Goal: Information Seeking & Learning: Learn about a topic

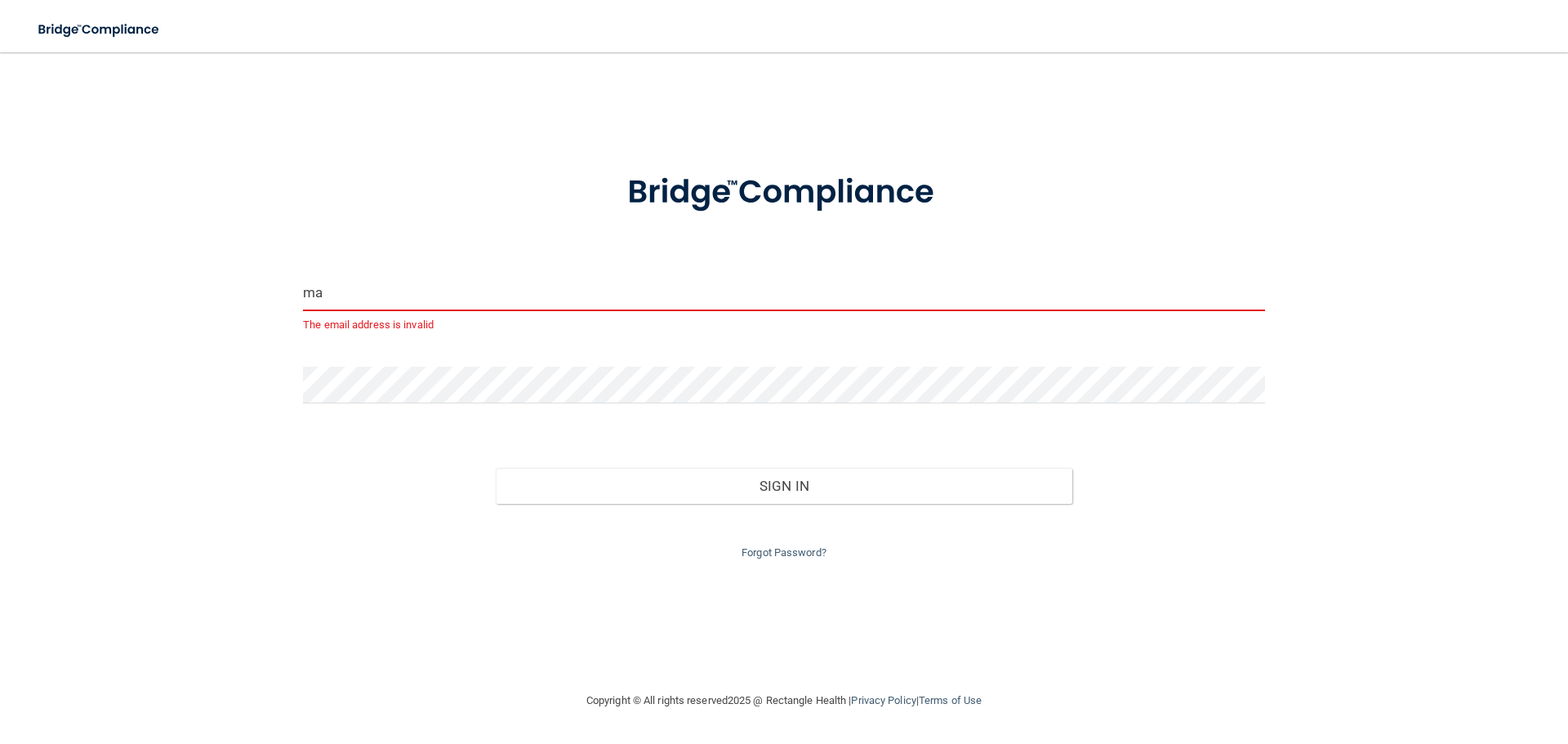
type input "m"
type input "M"
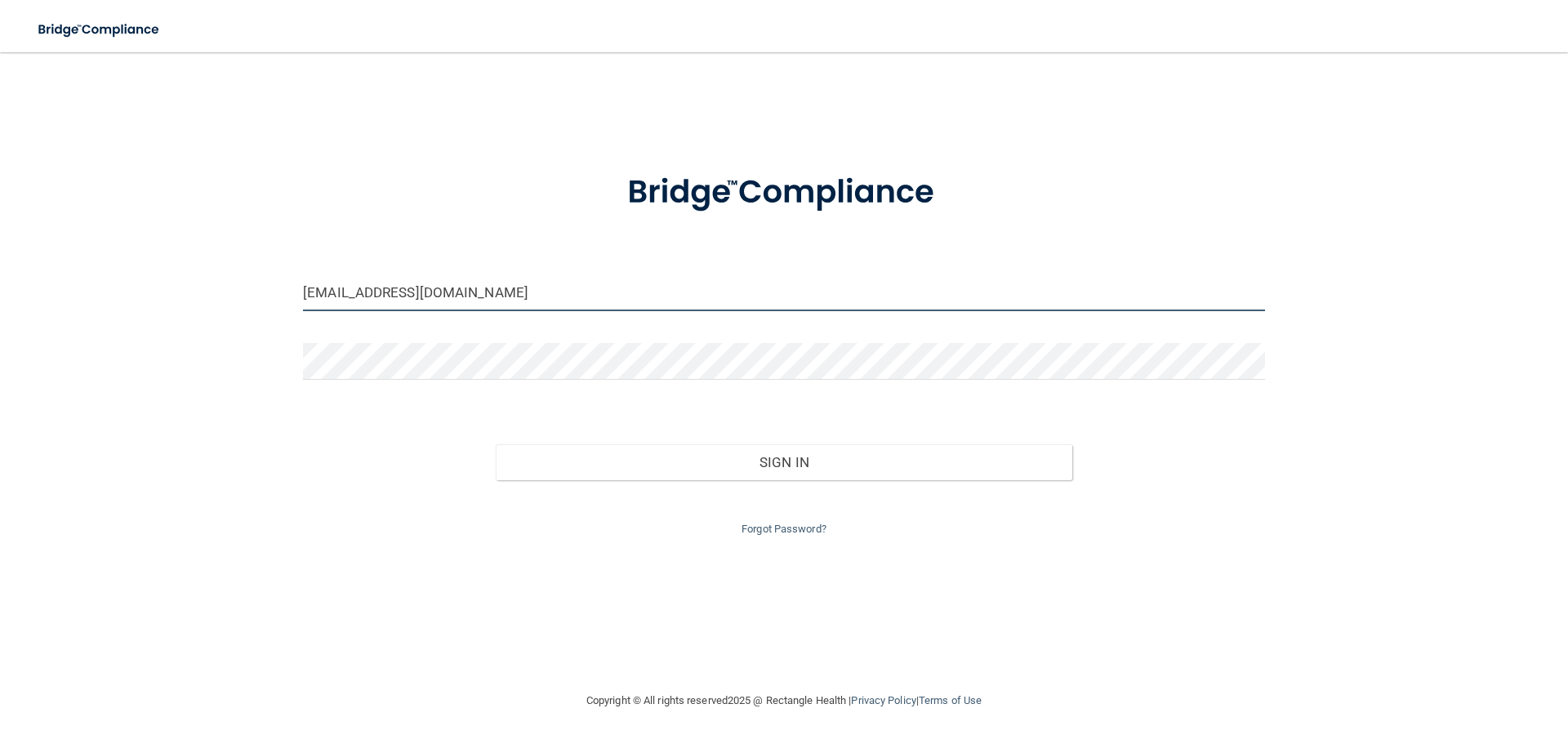
type input "[EMAIL_ADDRESS][DOMAIN_NAME]"
click at [395, 367] on form "[EMAIL_ADDRESS][DOMAIN_NAME] Invalid email/password. You don't have permission …" at bounding box center [784, 345] width 962 height 389
click at [744, 484] on div "Forgot Password?" at bounding box center [784, 509] width 987 height 59
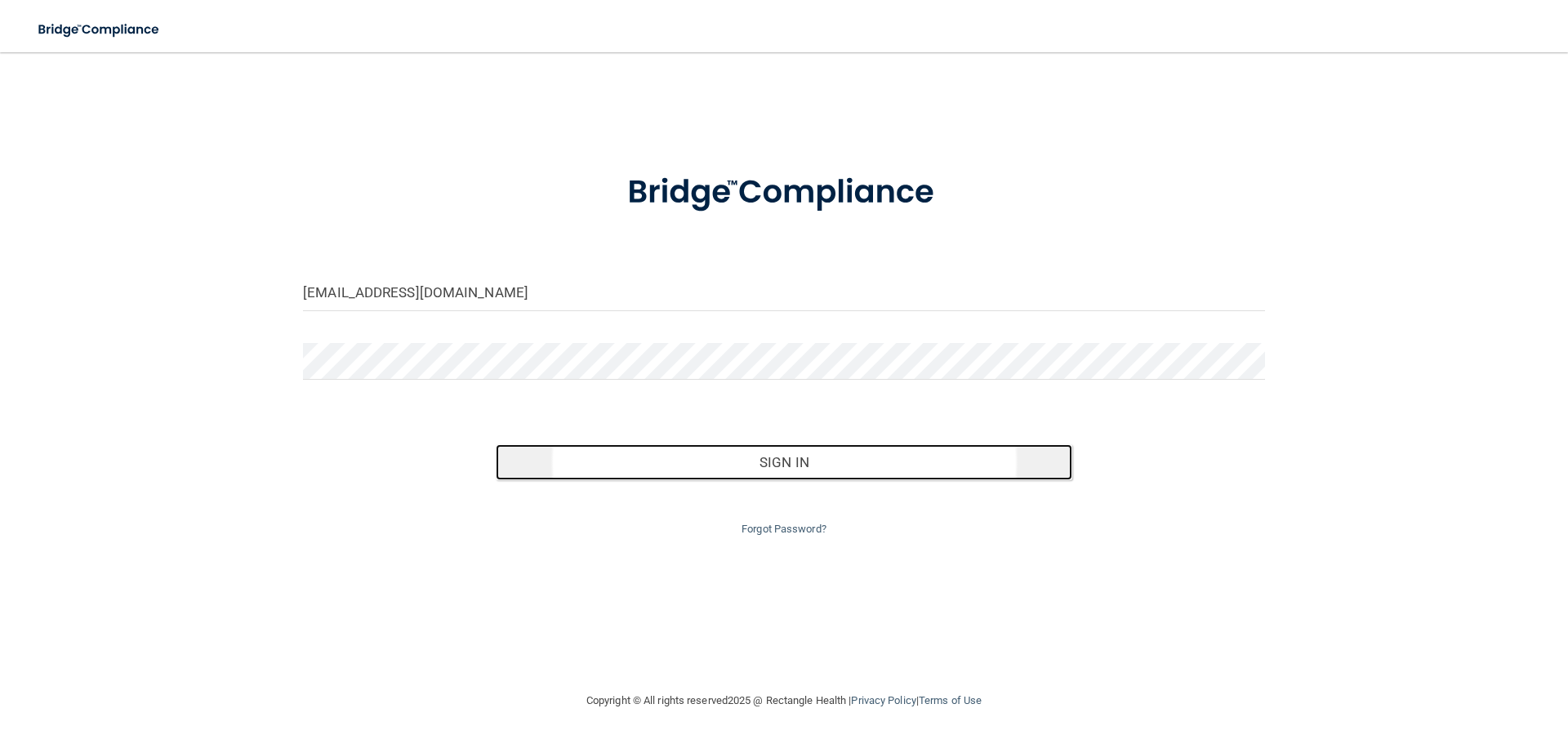
click at [746, 473] on button "Sign In" at bounding box center [784, 461] width 578 height 36
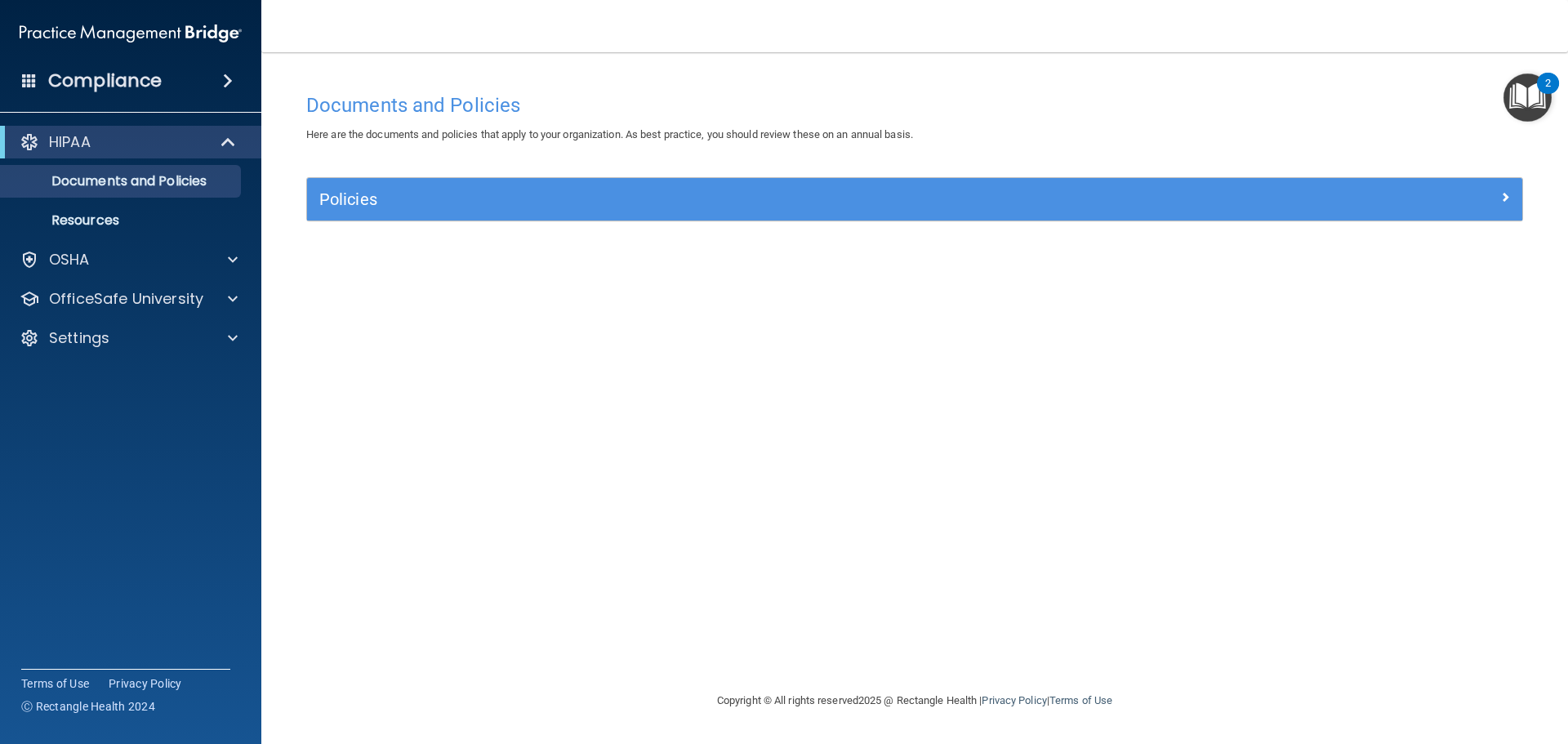
click at [1527, 115] on img "Open Resource Center, 2 new notifications" at bounding box center [1528, 97] width 48 height 48
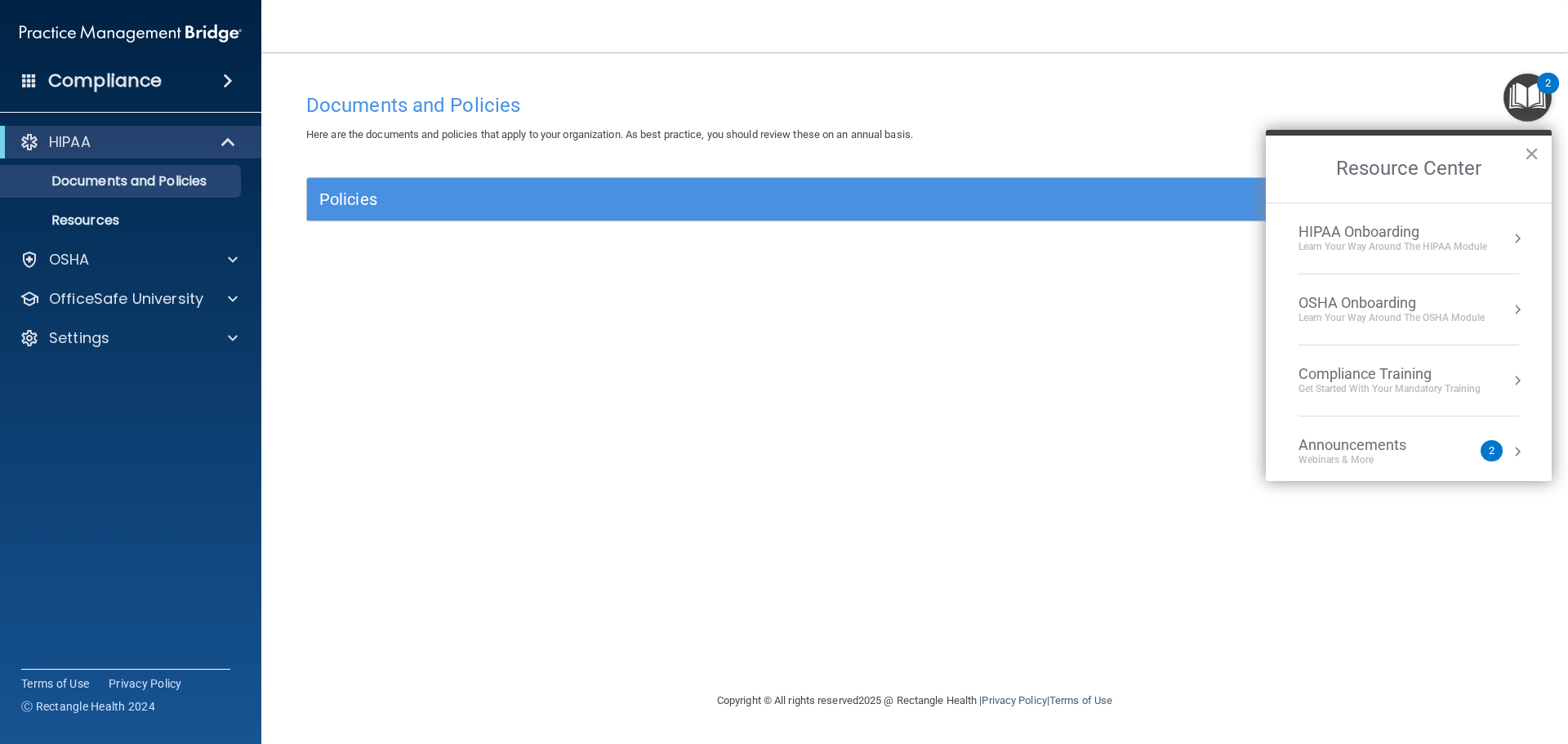
click at [1418, 383] on div "Get Started with your mandatory training" at bounding box center [1389, 389] width 182 height 13
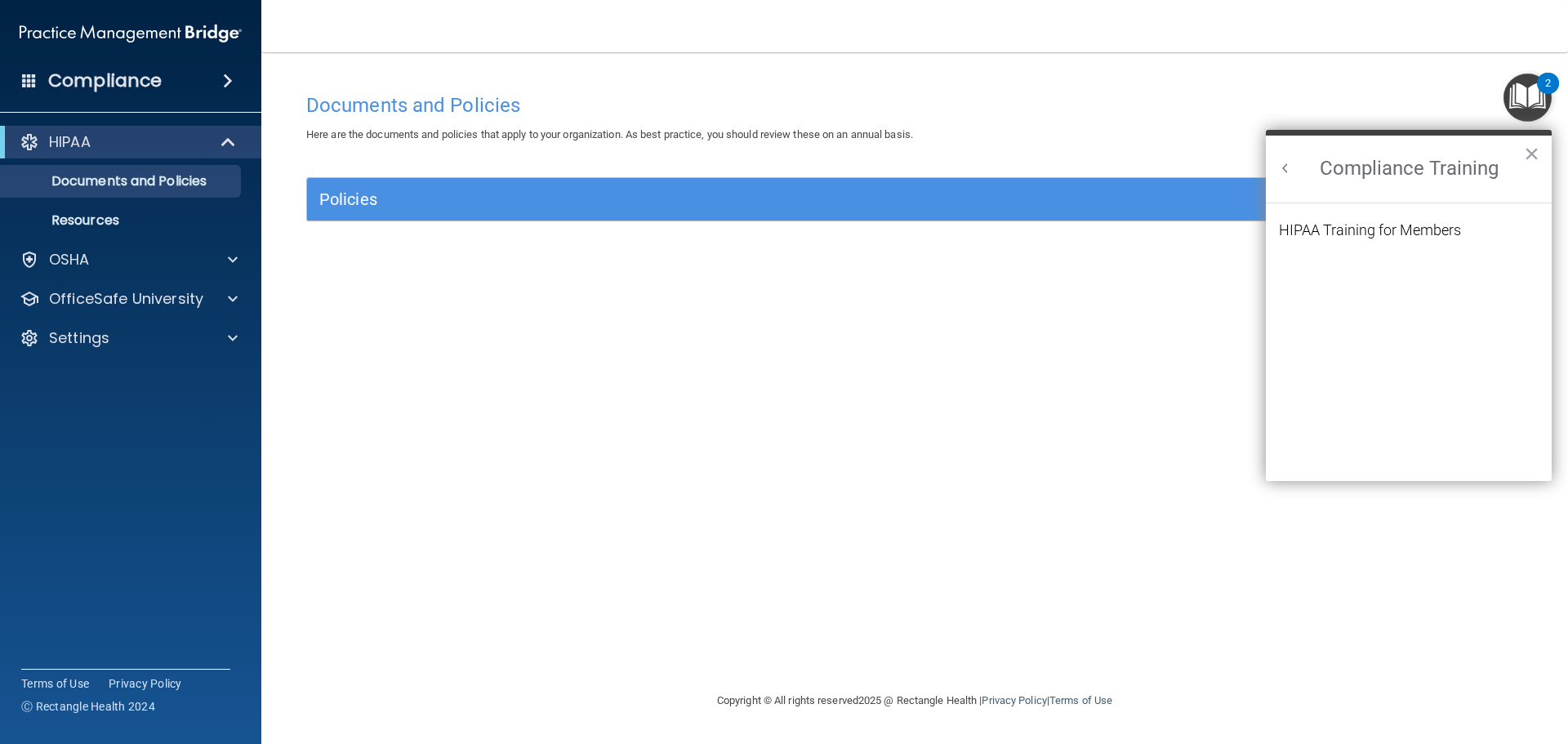
click at [1283, 170] on button "Back to Resource Center Home" at bounding box center [1285, 167] width 16 height 16
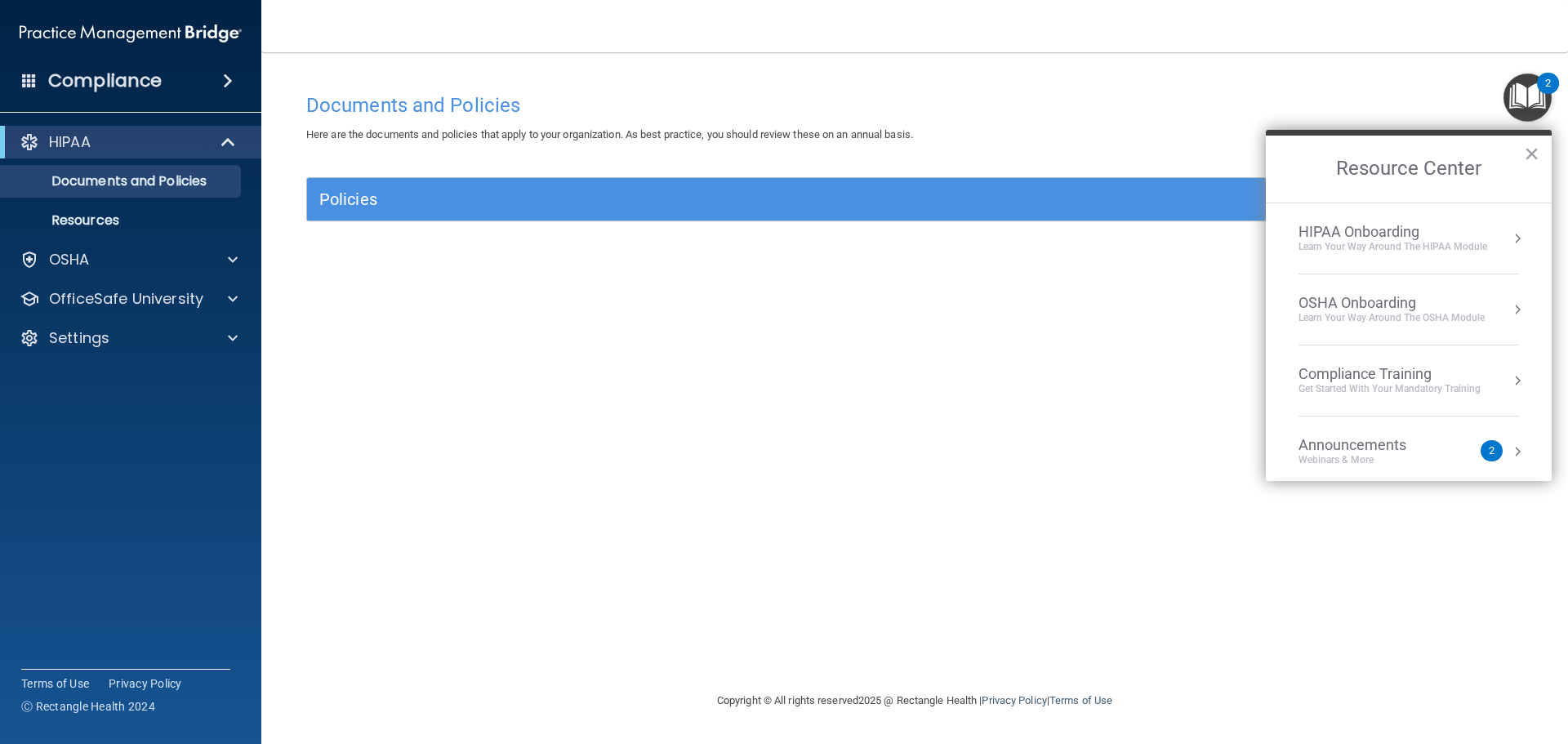
click at [1364, 296] on div "OSHA Onboarding" at bounding box center [1391, 302] width 186 height 18
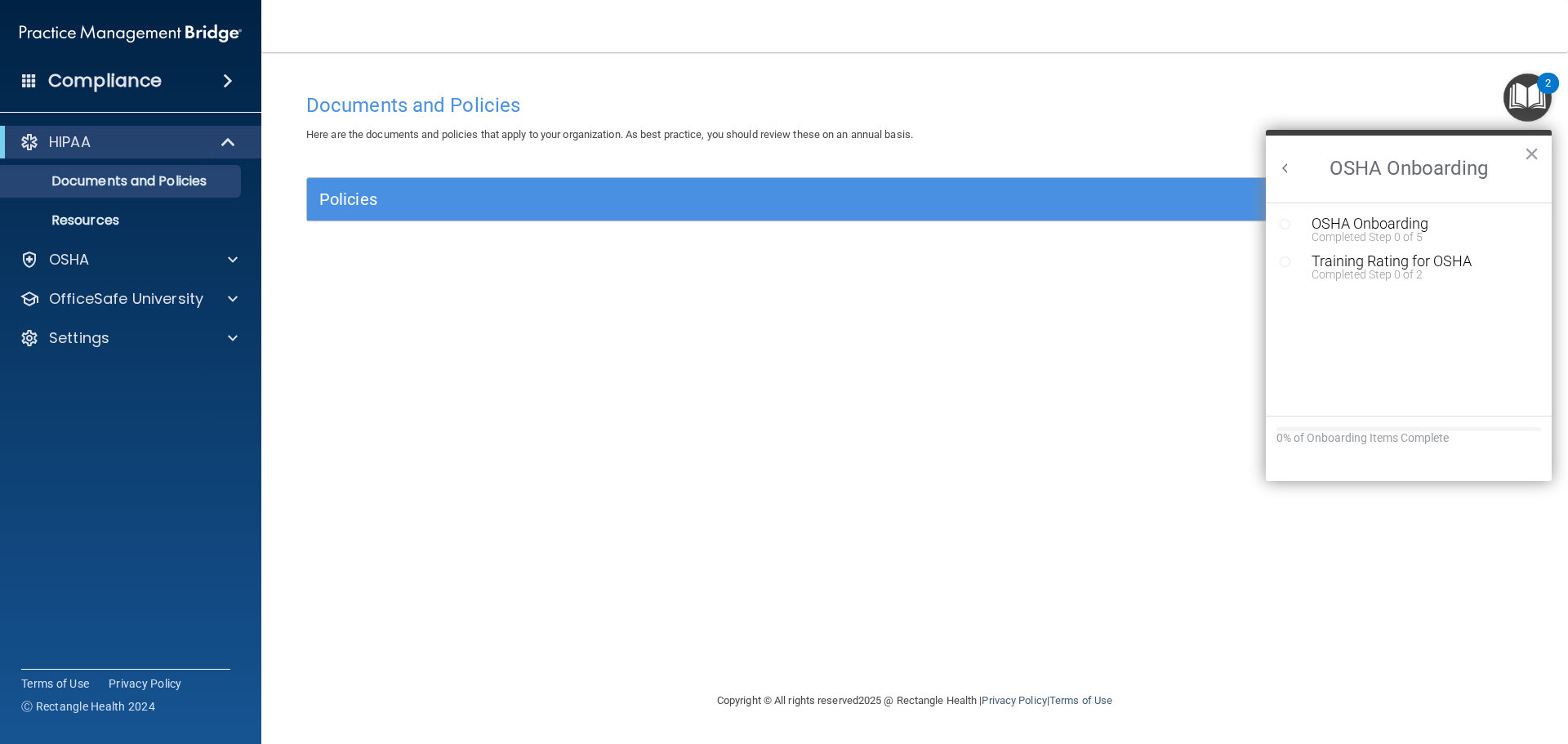
click at [1288, 168] on button "Back to Resource Center Home" at bounding box center [1285, 167] width 16 height 16
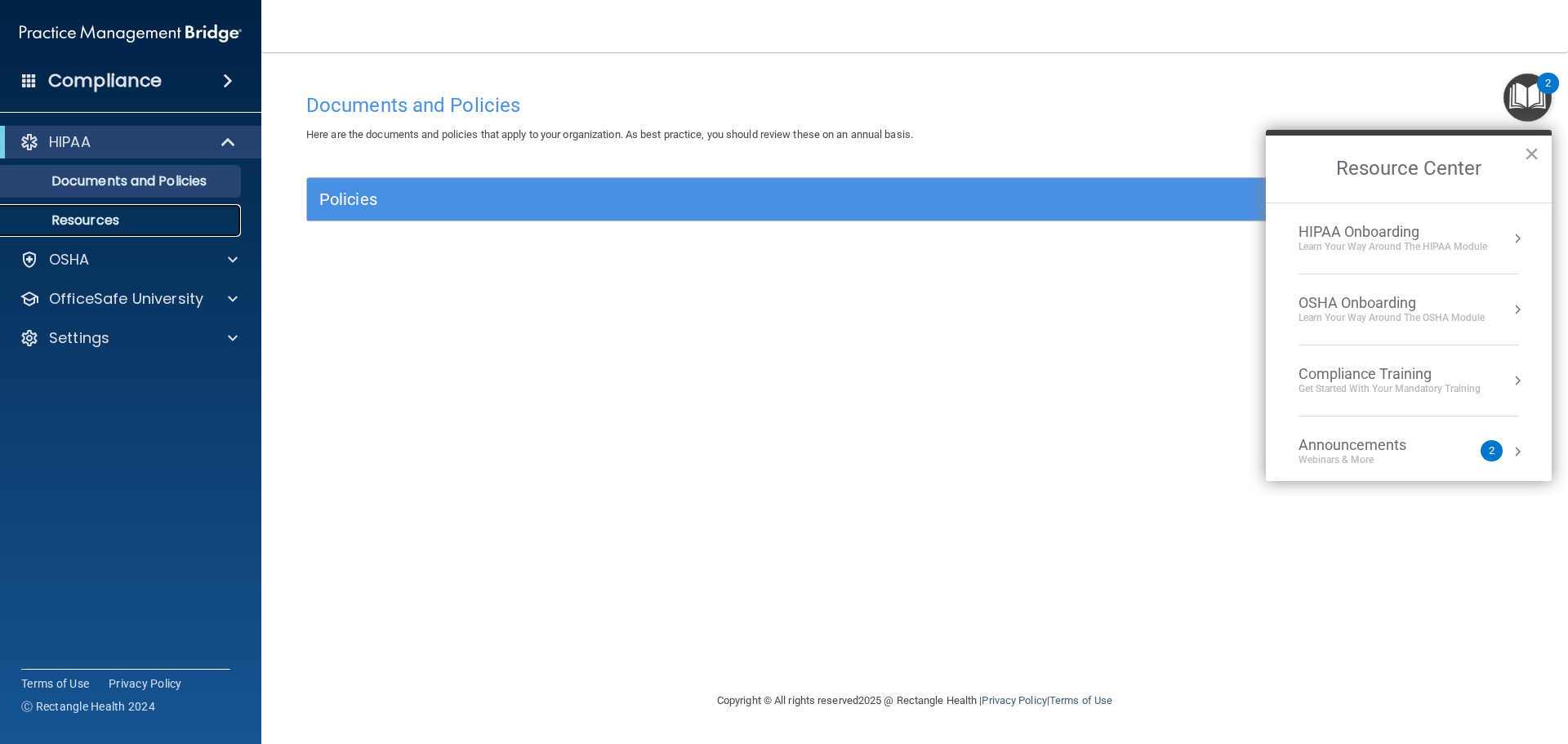
click at [141, 209] on link "Resources" at bounding box center [112, 220] width 257 height 33
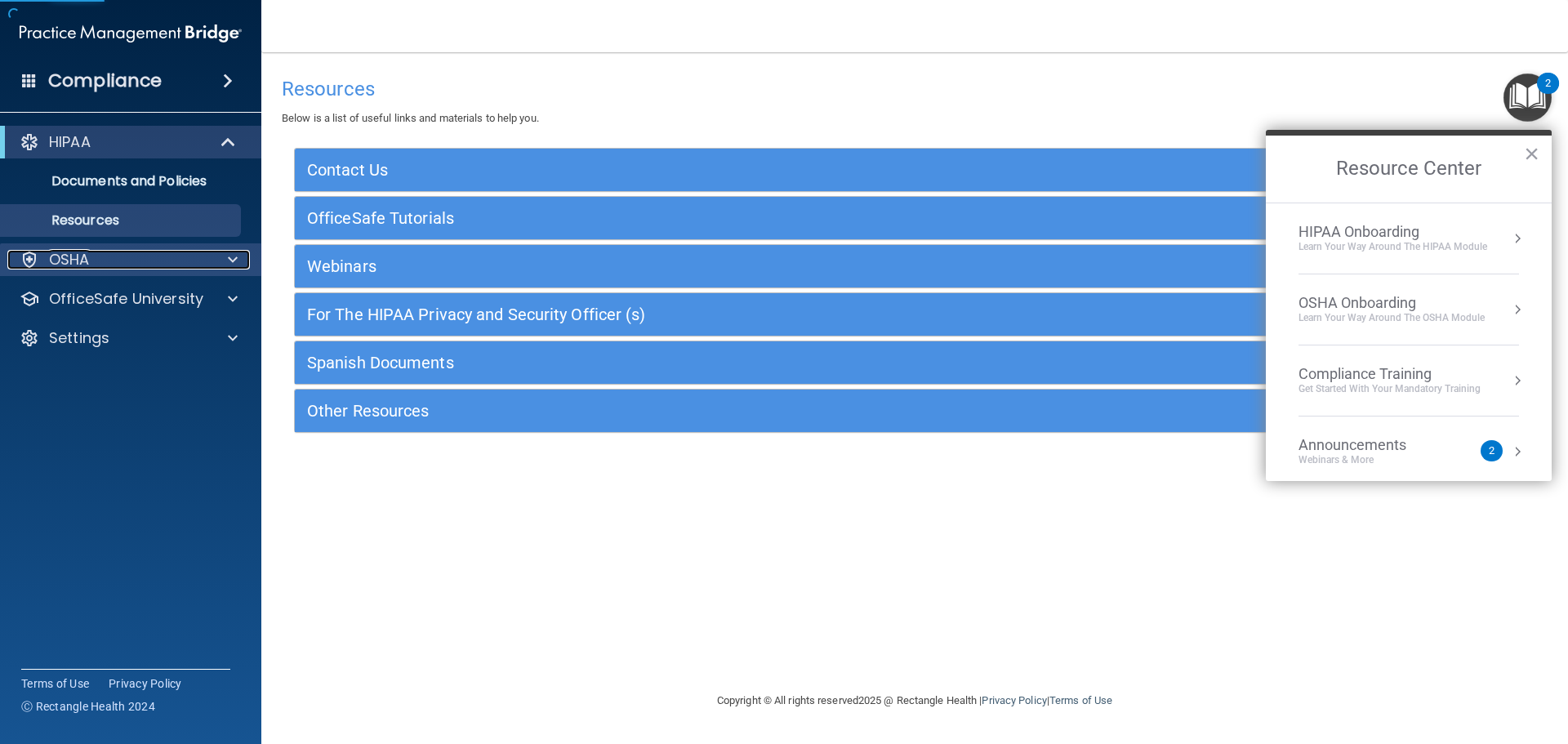
click at [153, 252] on div "OSHA" at bounding box center [109, 260] width 202 height 19
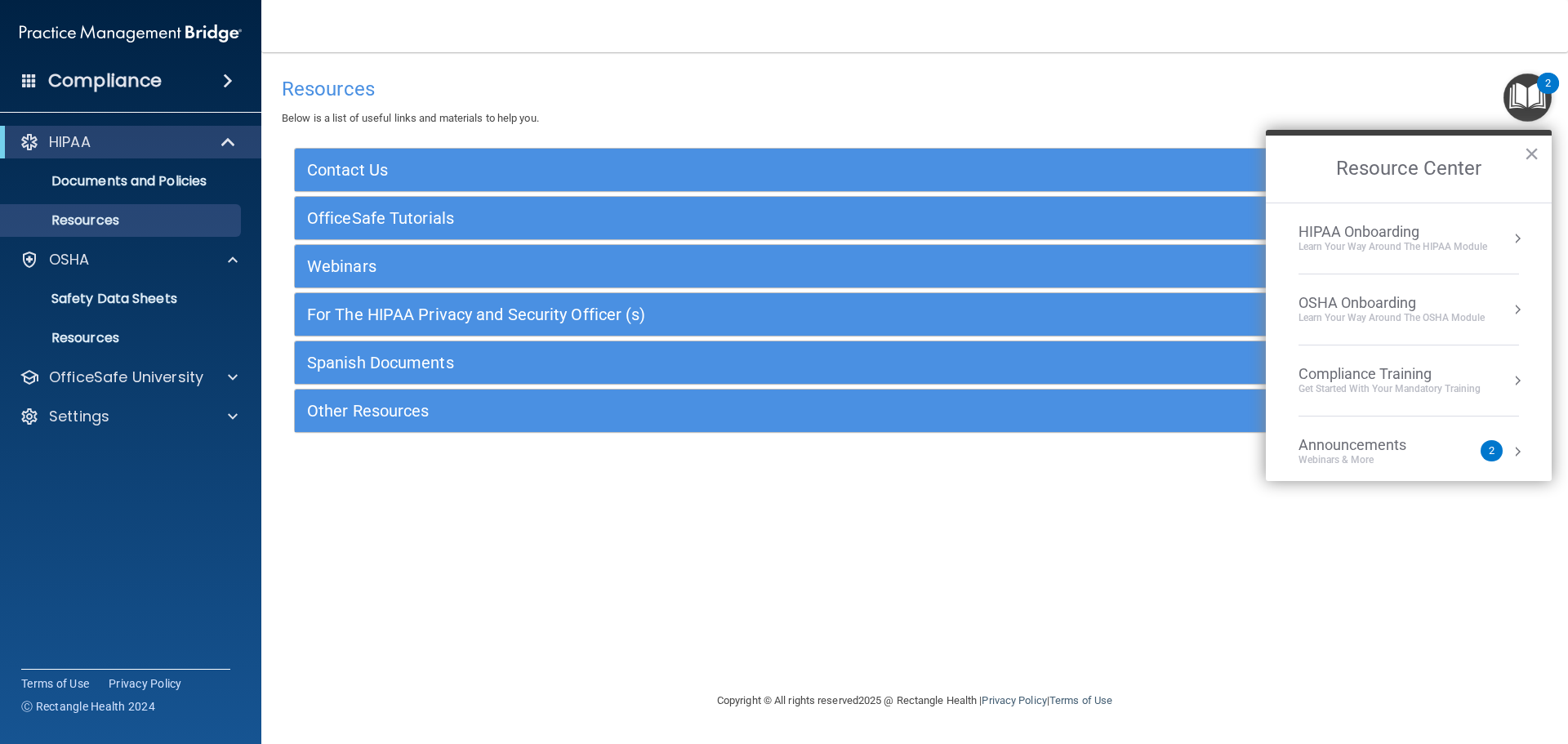
click at [1365, 240] on div "Learn Your Way around the HIPAA module" at bounding box center [1393, 246] width 189 height 13
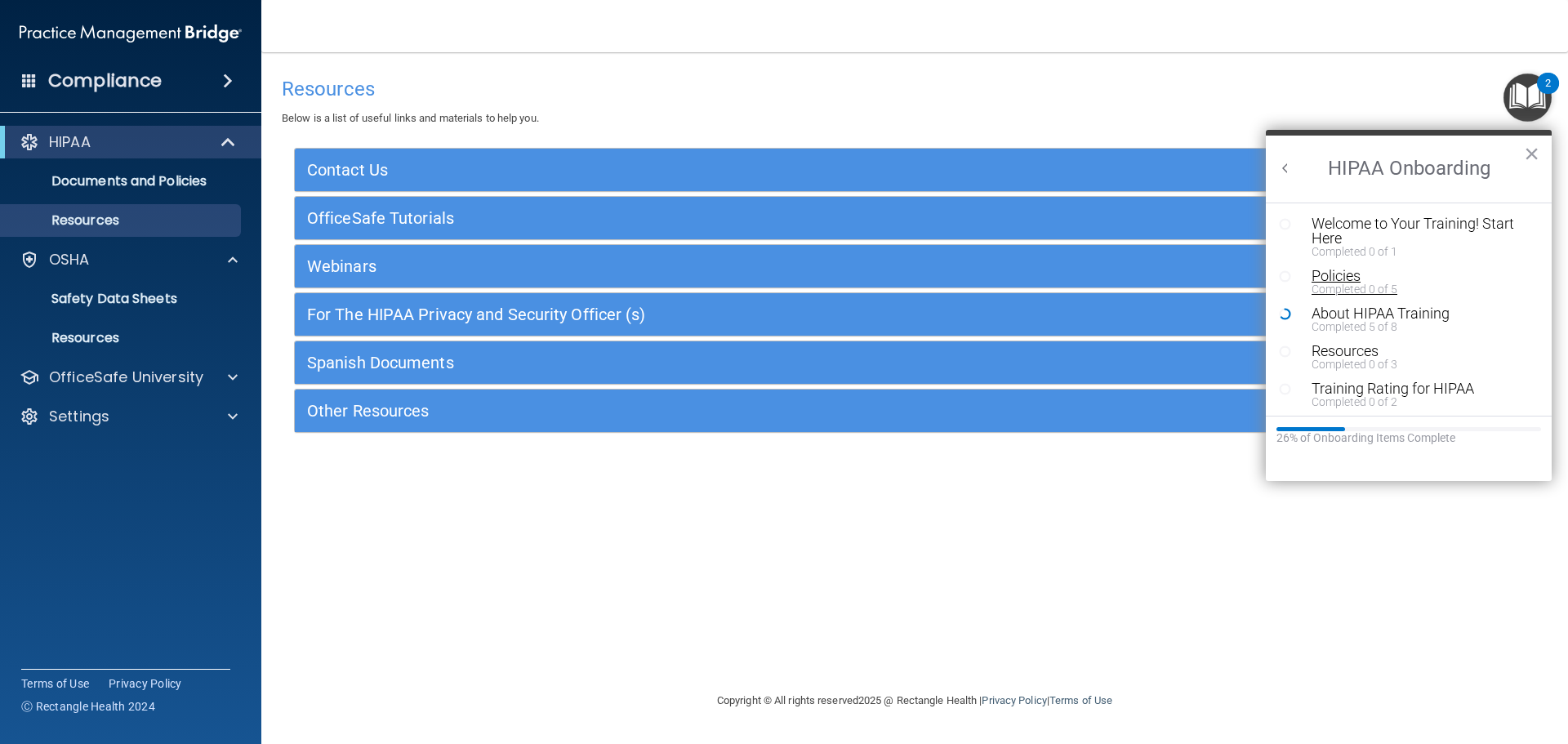
scroll to position [3, 0]
click at [1289, 172] on button "Back to Resource Center Home" at bounding box center [1285, 167] width 16 height 16
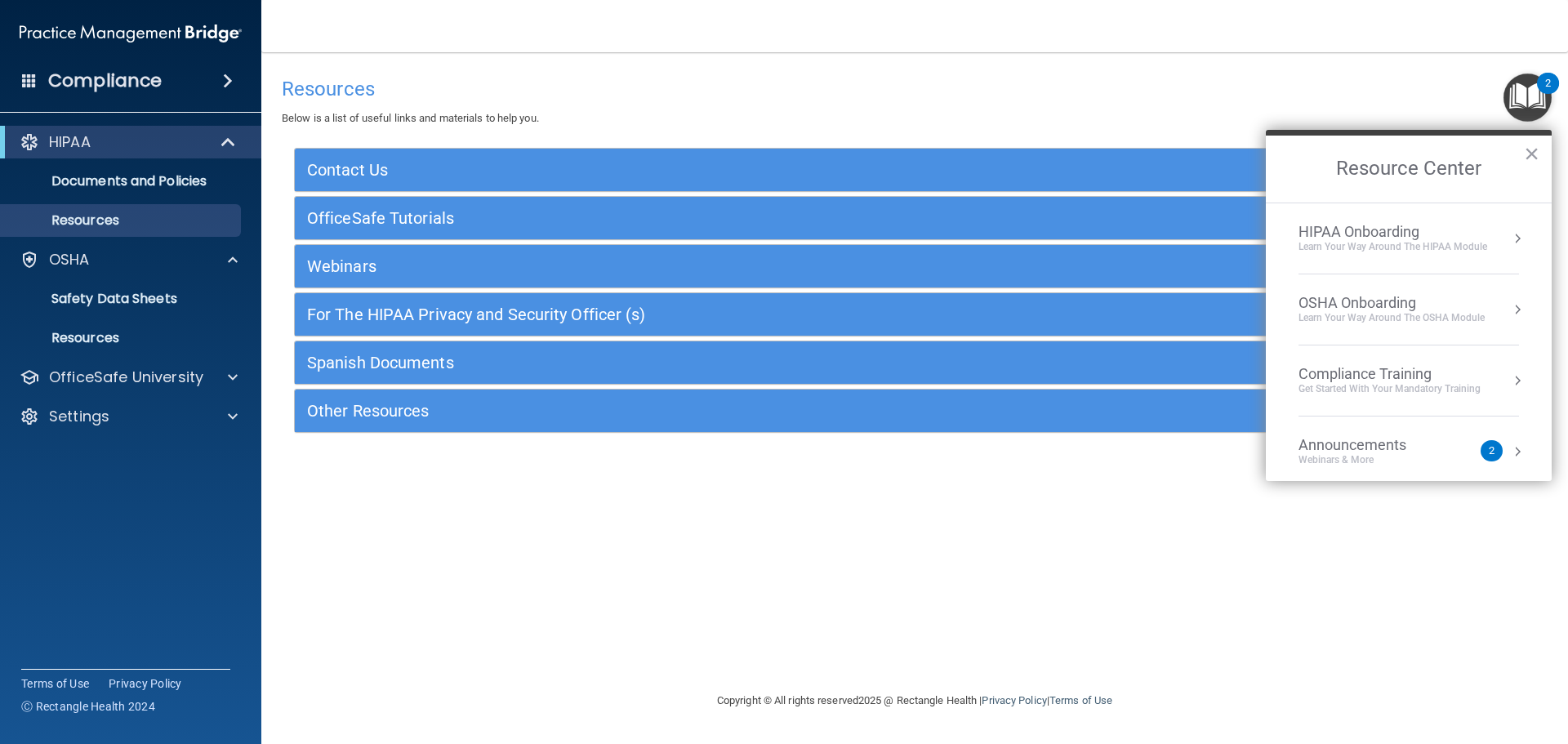
click at [1421, 325] on li "OSHA Onboarding Learn your way around the OSHA module" at bounding box center [1408, 310] width 220 height 71
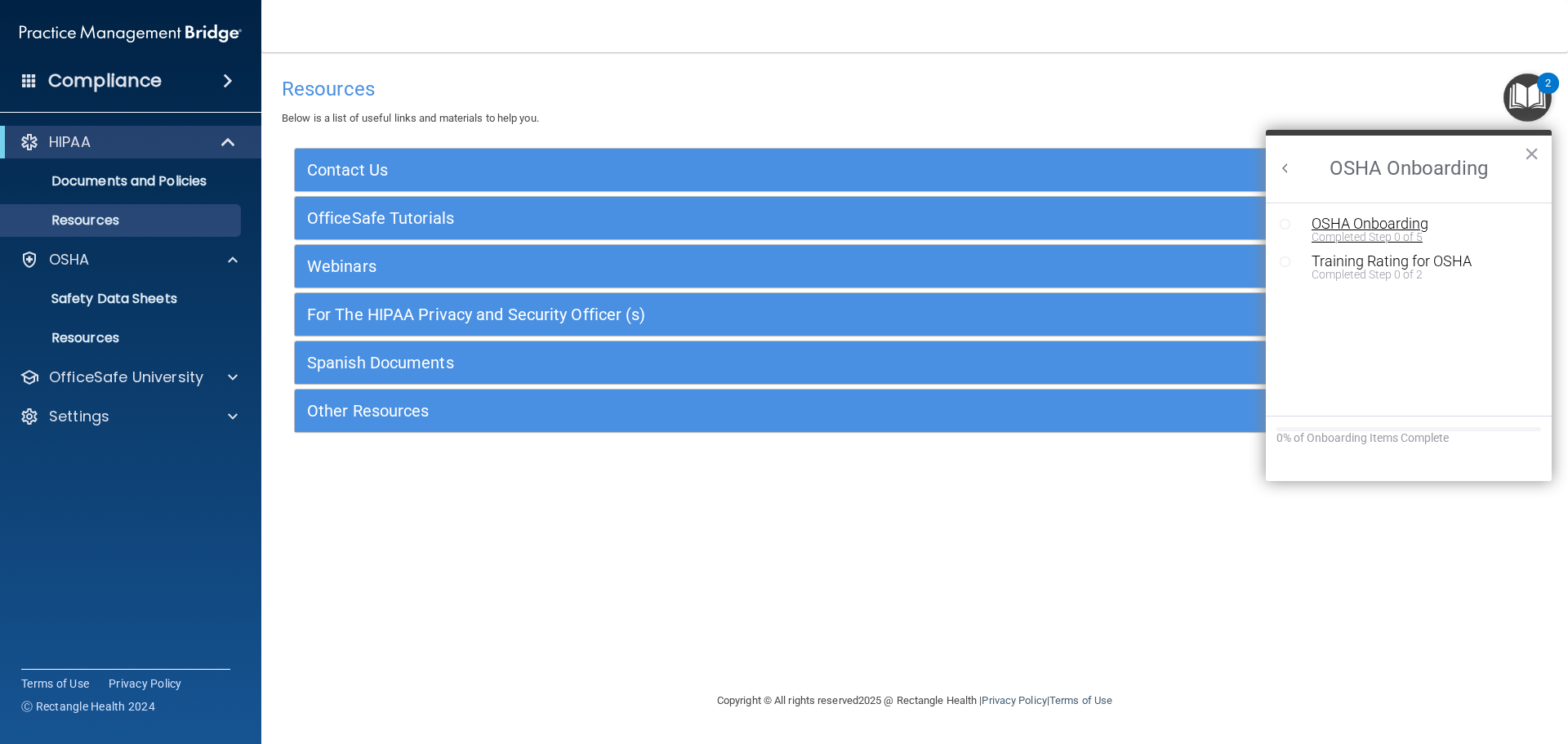
click at [1410, 237] on div "Completed Step 0 of 5" at bounding box center [1420, 237] width 218 height 12
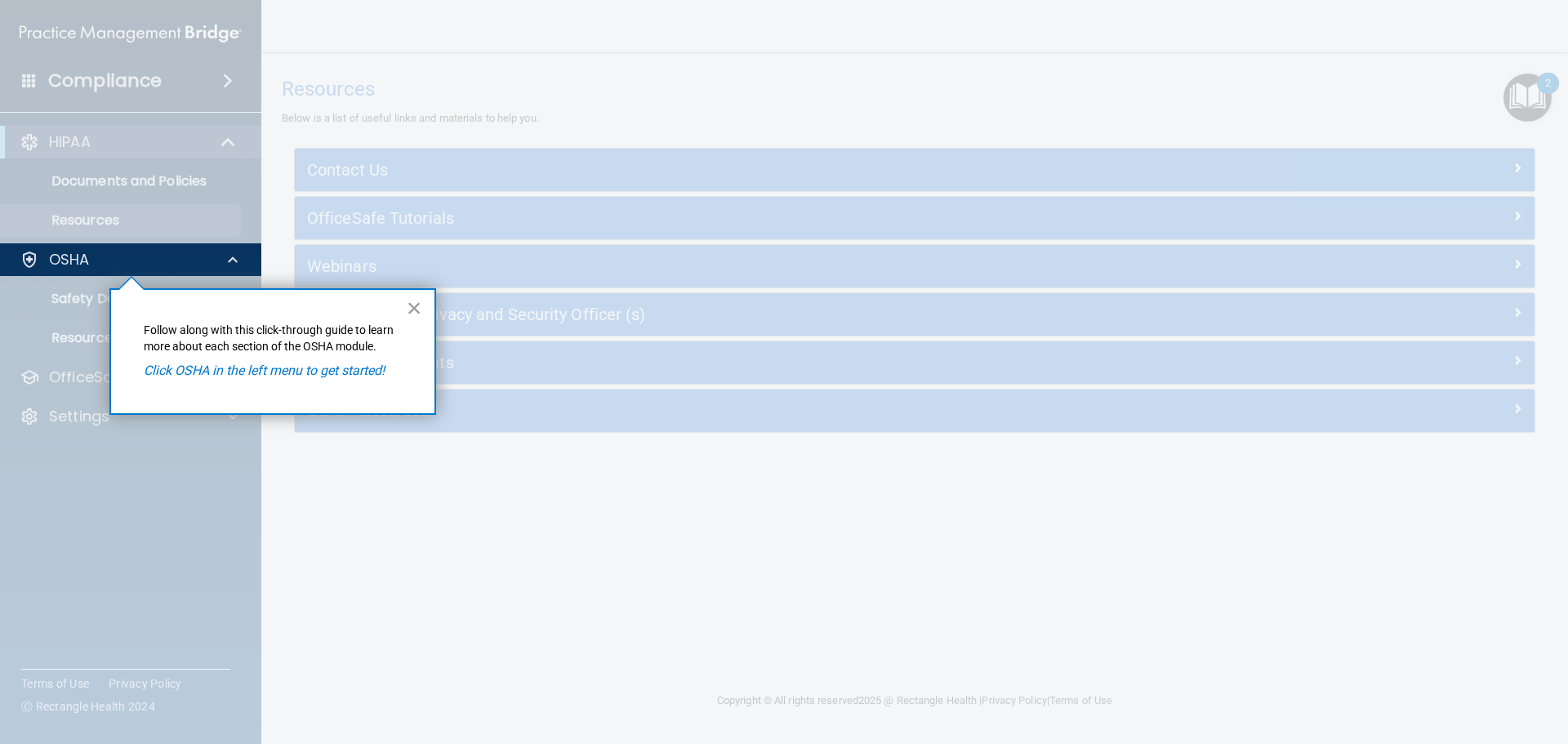
click at [409, 310] on button "×" at bounding box center [414, 307] width 15 height 26
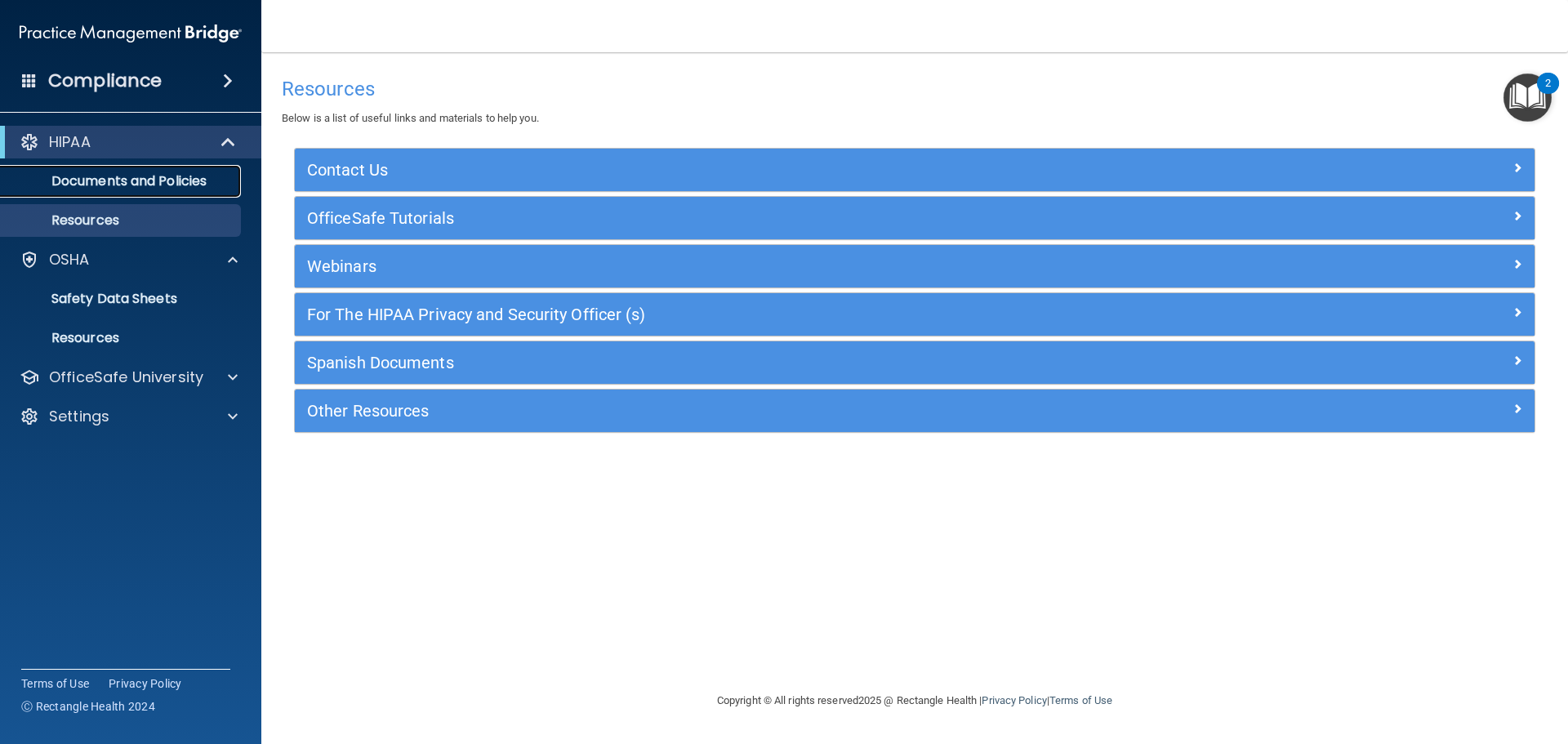
click at [129, 196] on link "Documents and Policies" at bounding box center [112, 181] width 257 height 33
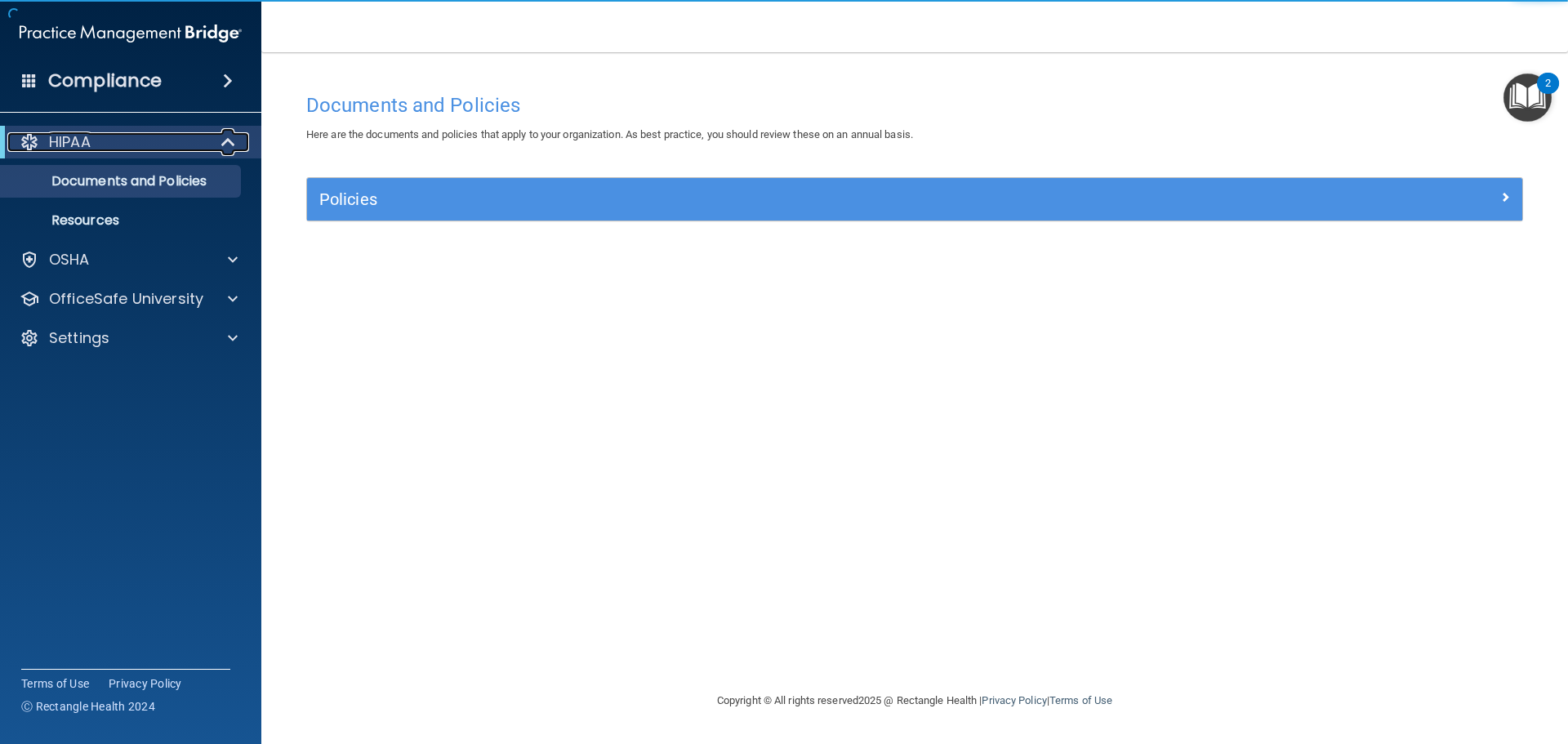
click at [142, 148] on div "HIPAA" at bounding box center [109, 141] width 202 height 19
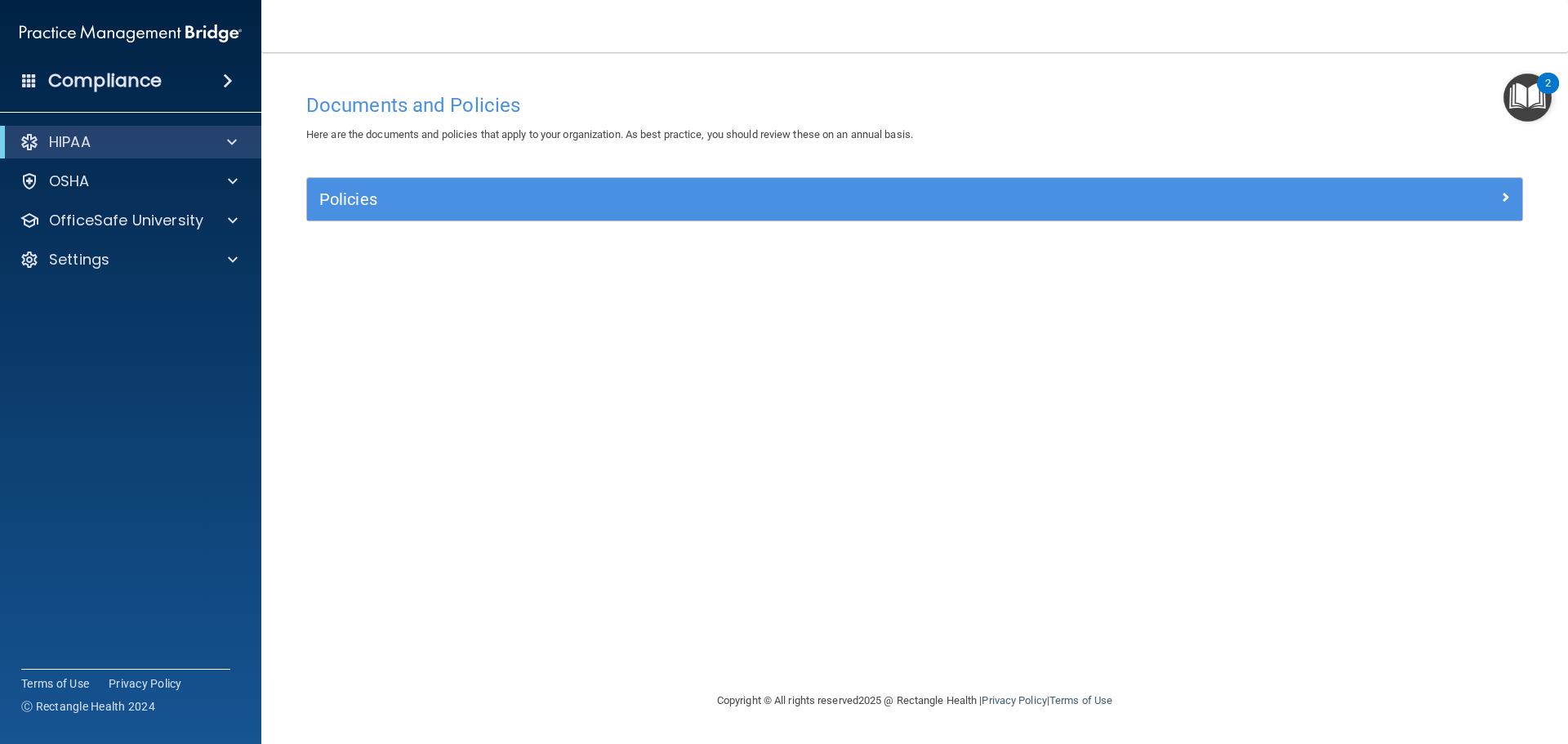
click at [1533, 115] on img "Open Resource Center, 2 new notifications" at bounding box center [1528, 97] width 48 height 48
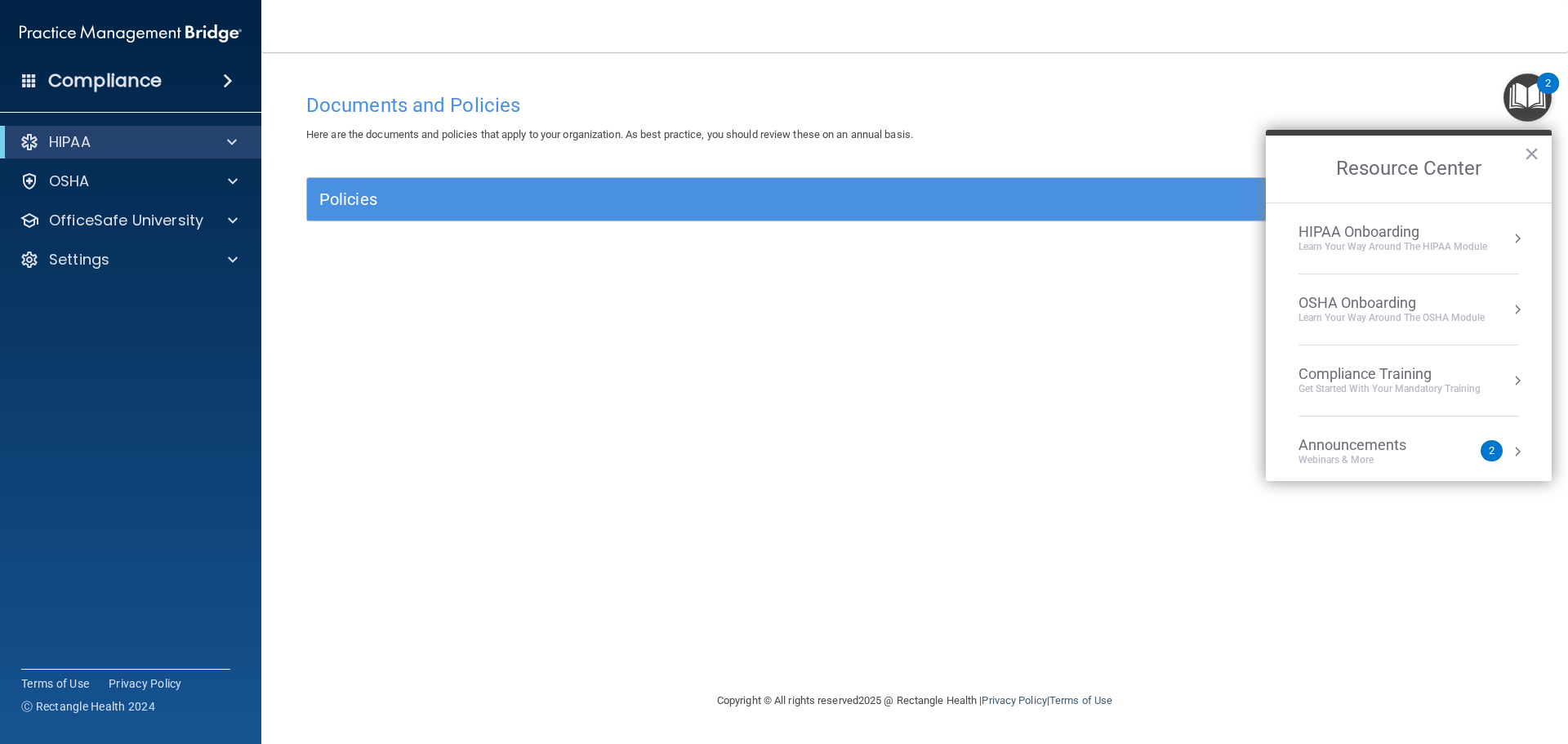
click at [1404, 238] on div "HIPAA Onboarding" at bounding box center [1393, 232] width 189 height 18
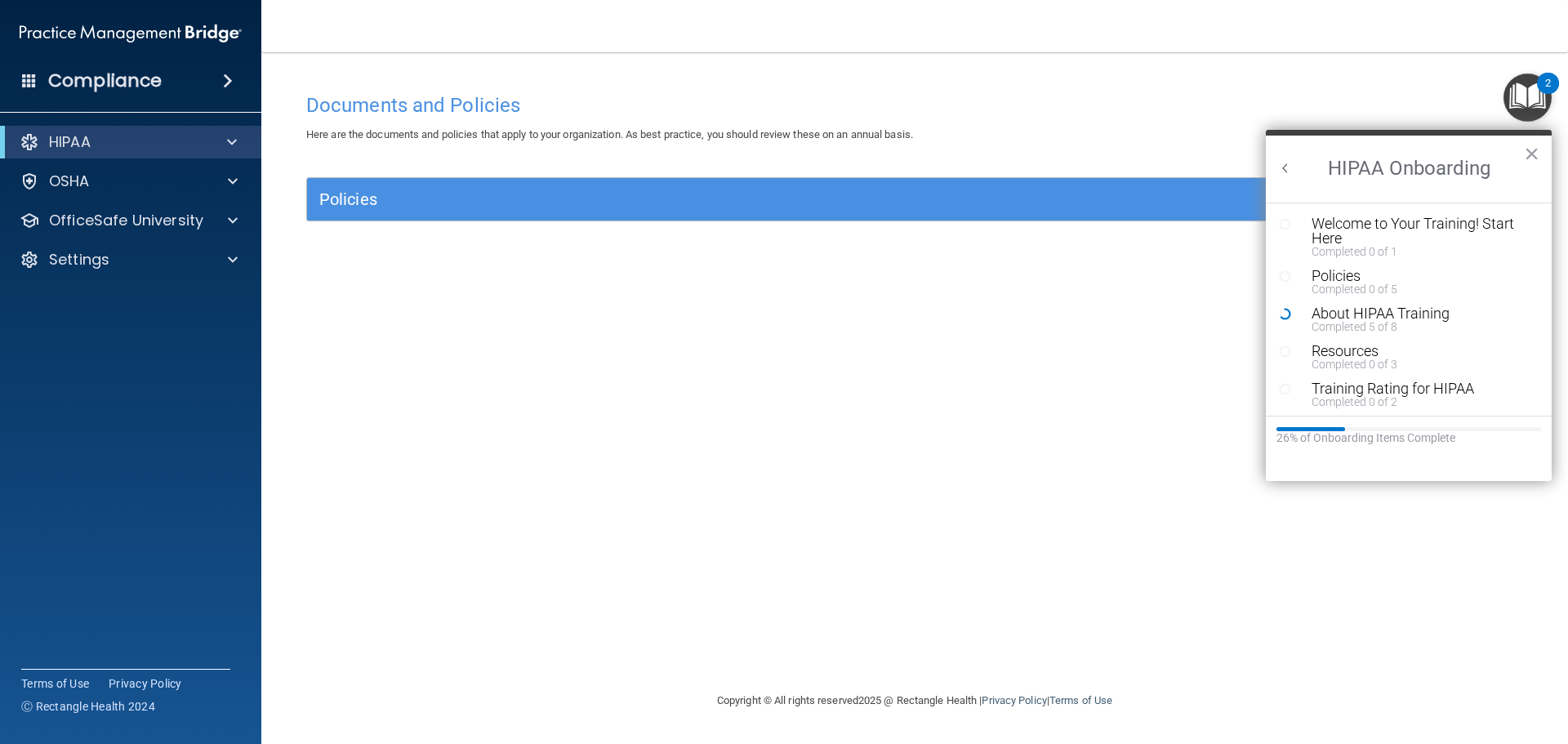
click at [1282, 169] on button "Back to Resource Center Home" at bounding box center [1285, 167] width 16 height 16
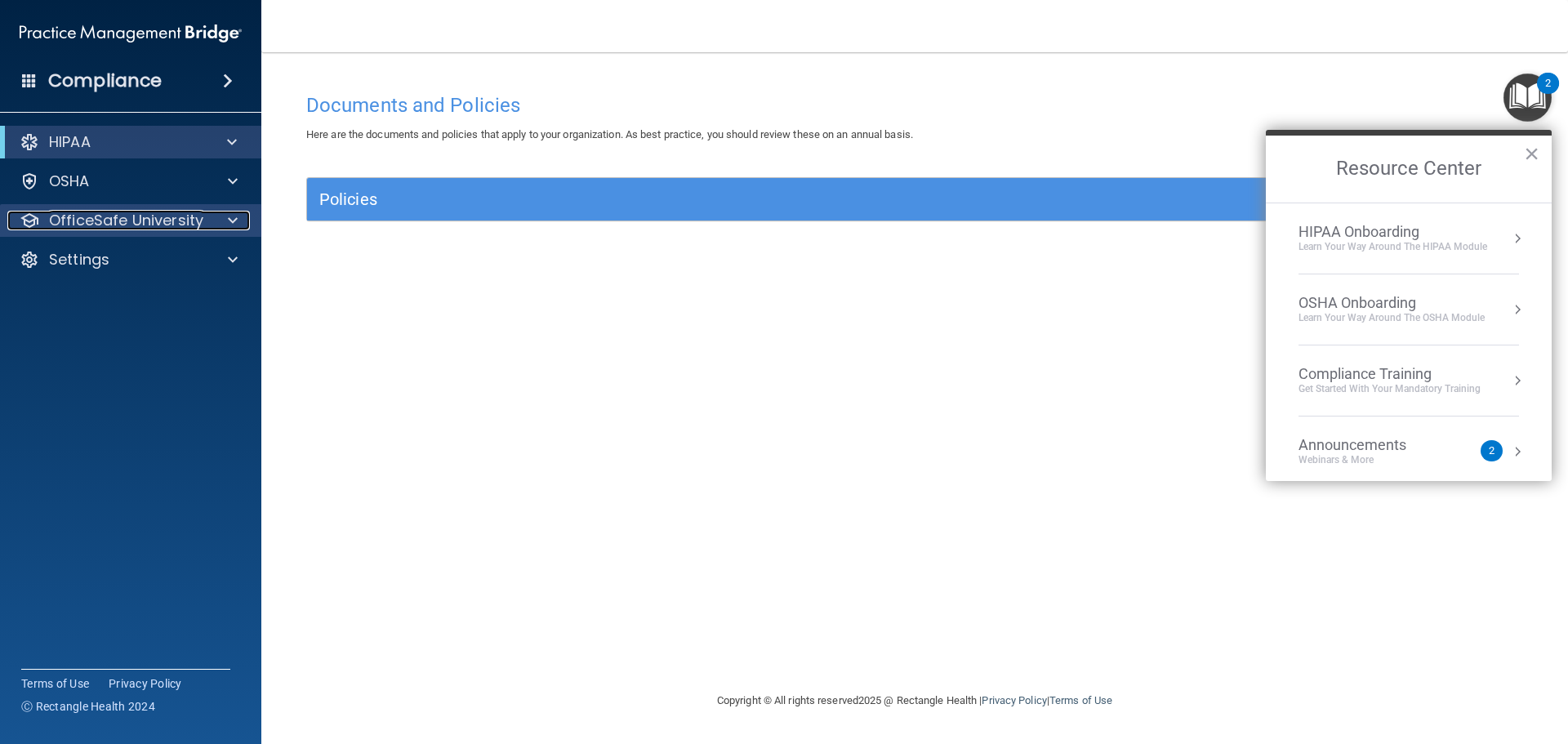
click at [118, 216] on p "OfficeSafe University" at bounding box center [126, 220] width 154 height 19
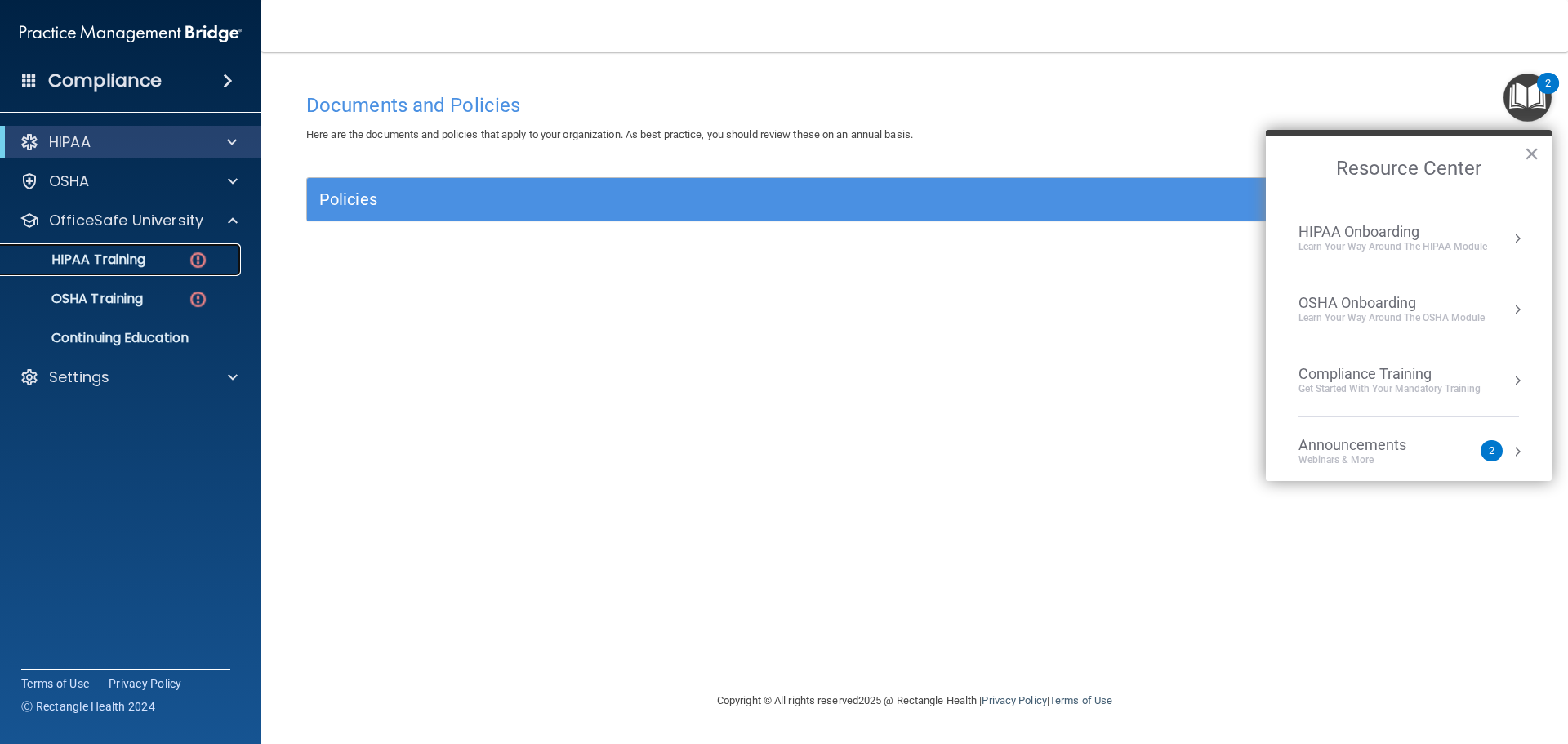
click at [130, 251] on p "HIPAA Training" at bounding box center [78, 259] width 135 height 16
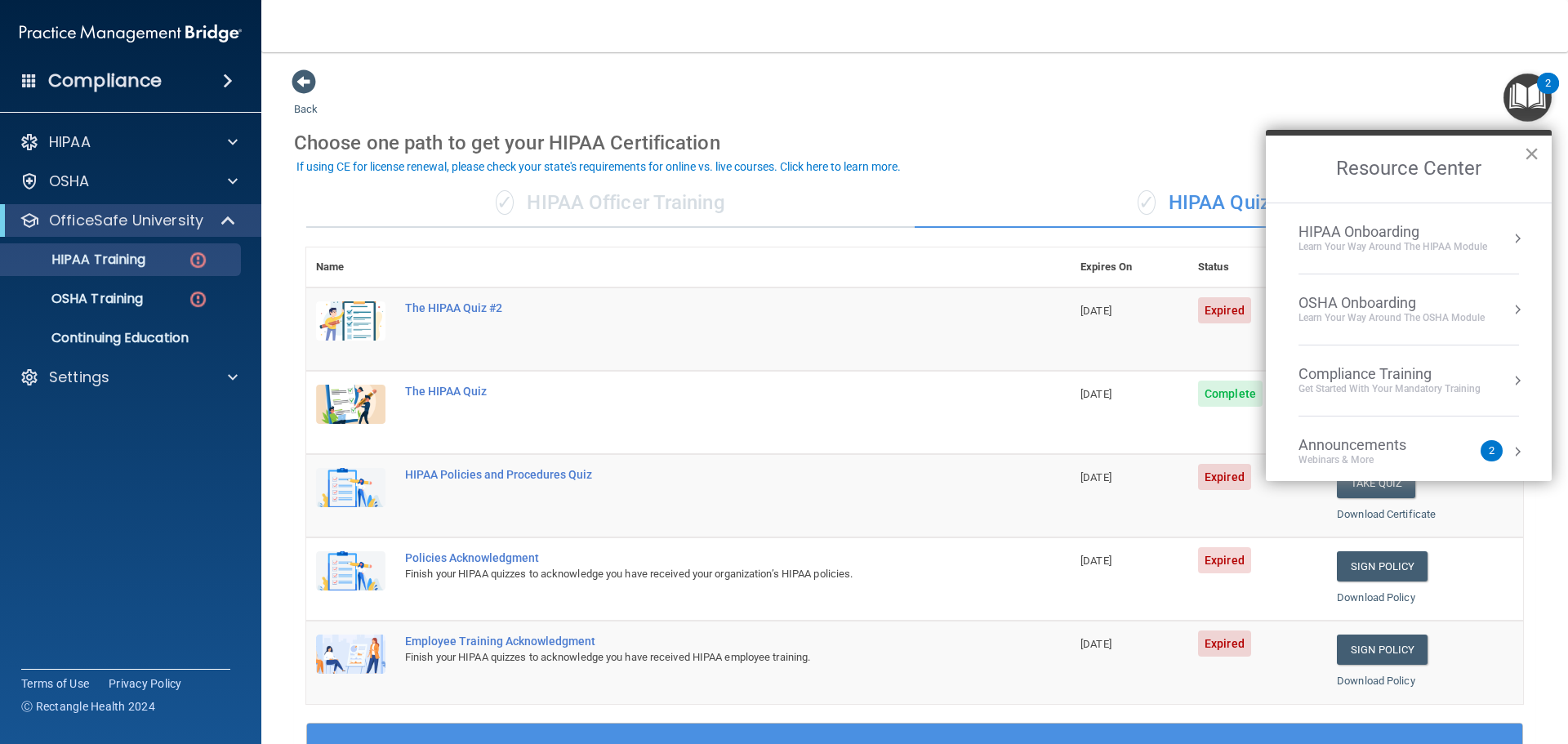
click at [1529, 152] on button "×" at bounding box center [1531, 153] width 15 height 26
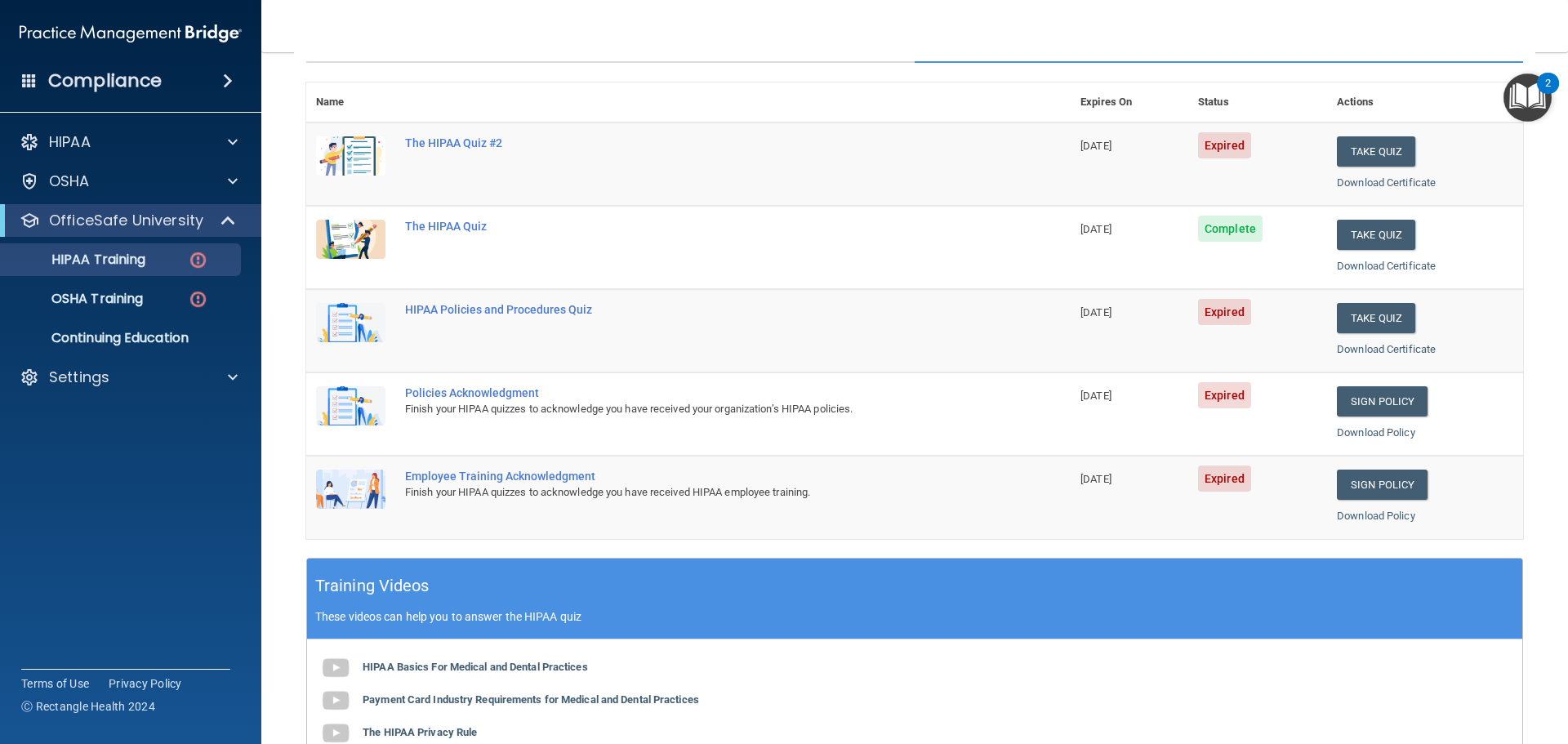
scroll to position [164, 0]
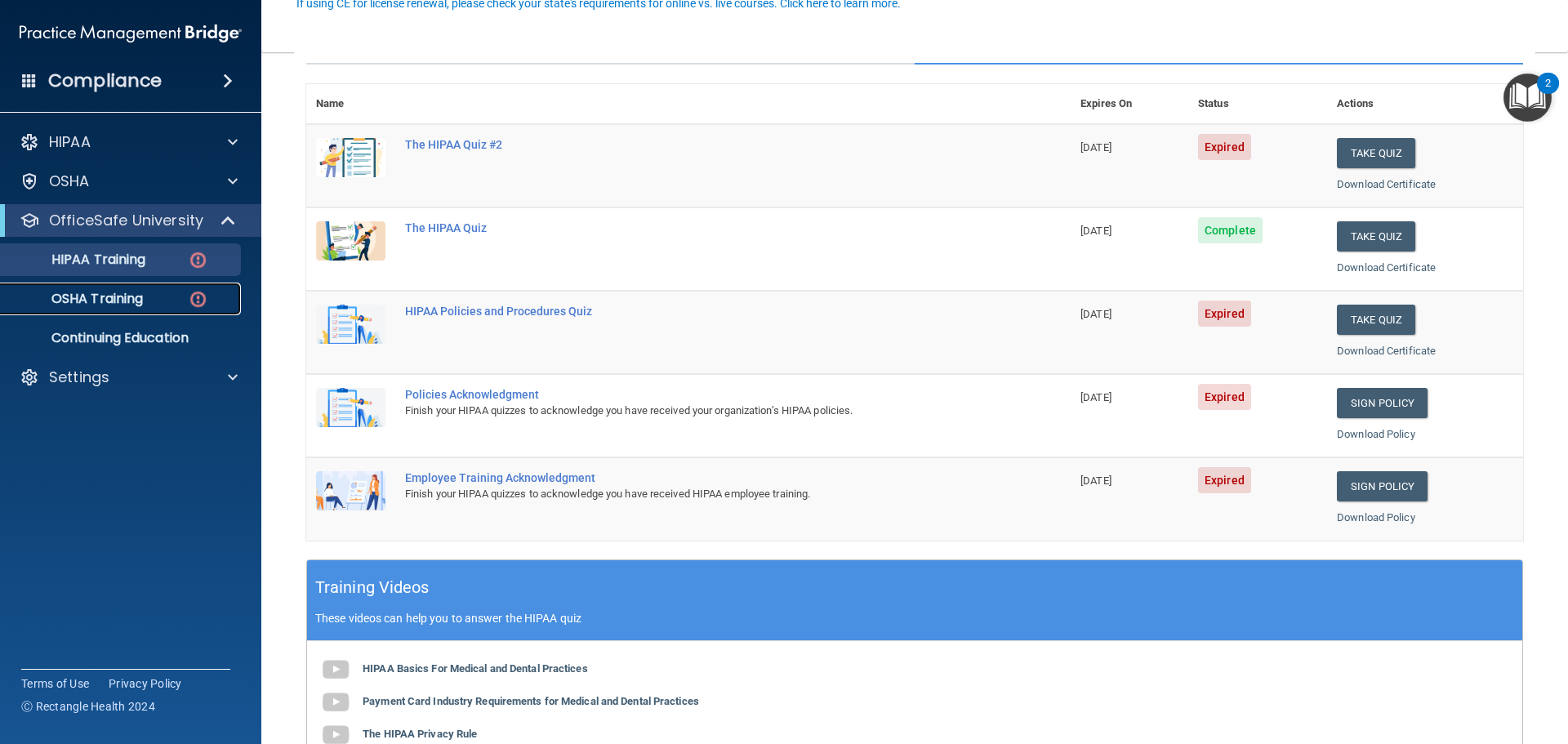
click at [173, 307] on link "OSHA Training" at bounding box center [112, 299] width 257 height 33
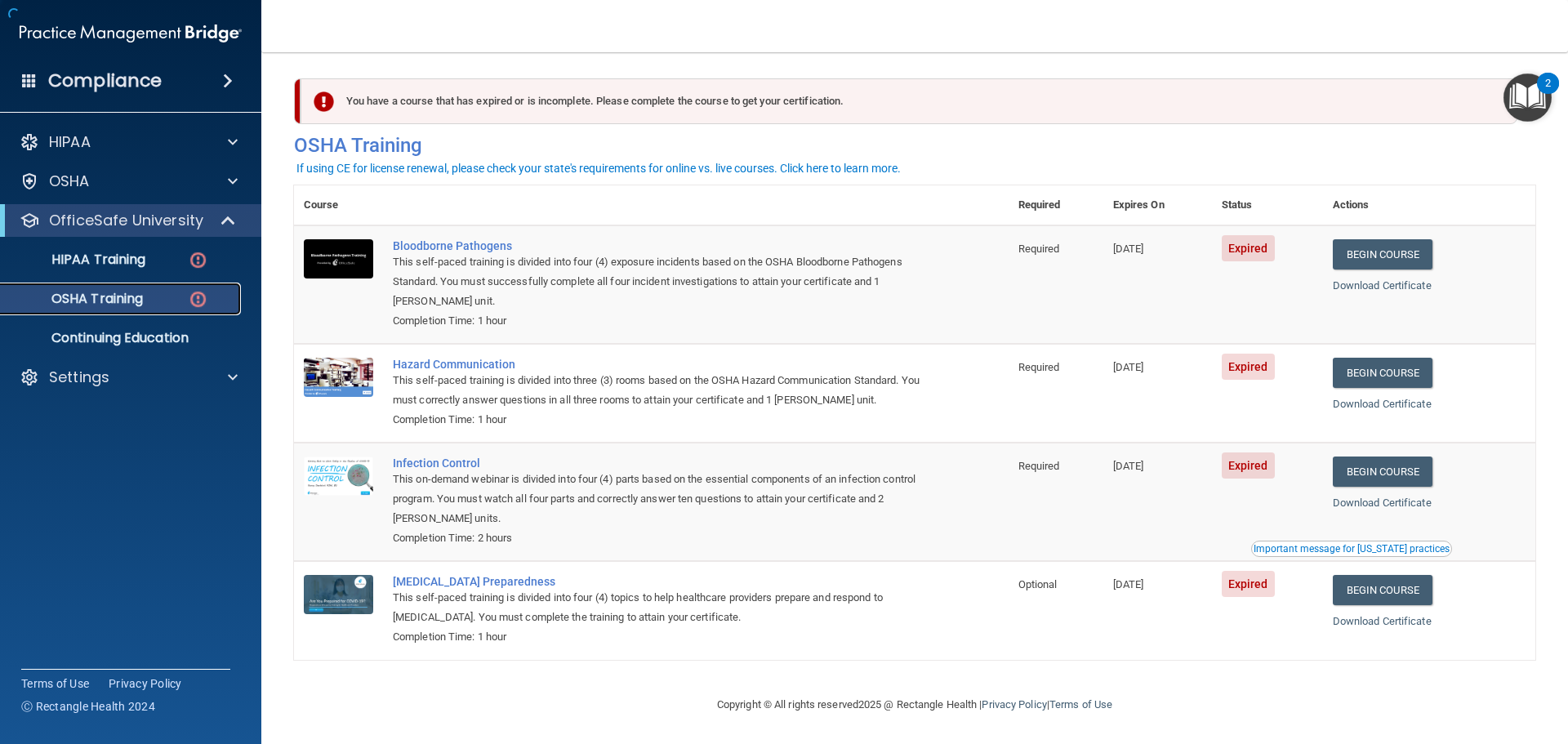
scroll to position [8, 0]
click at [133, 264] on p "HIPAA Training" at bounding box center [78, 259] width 135 height 16
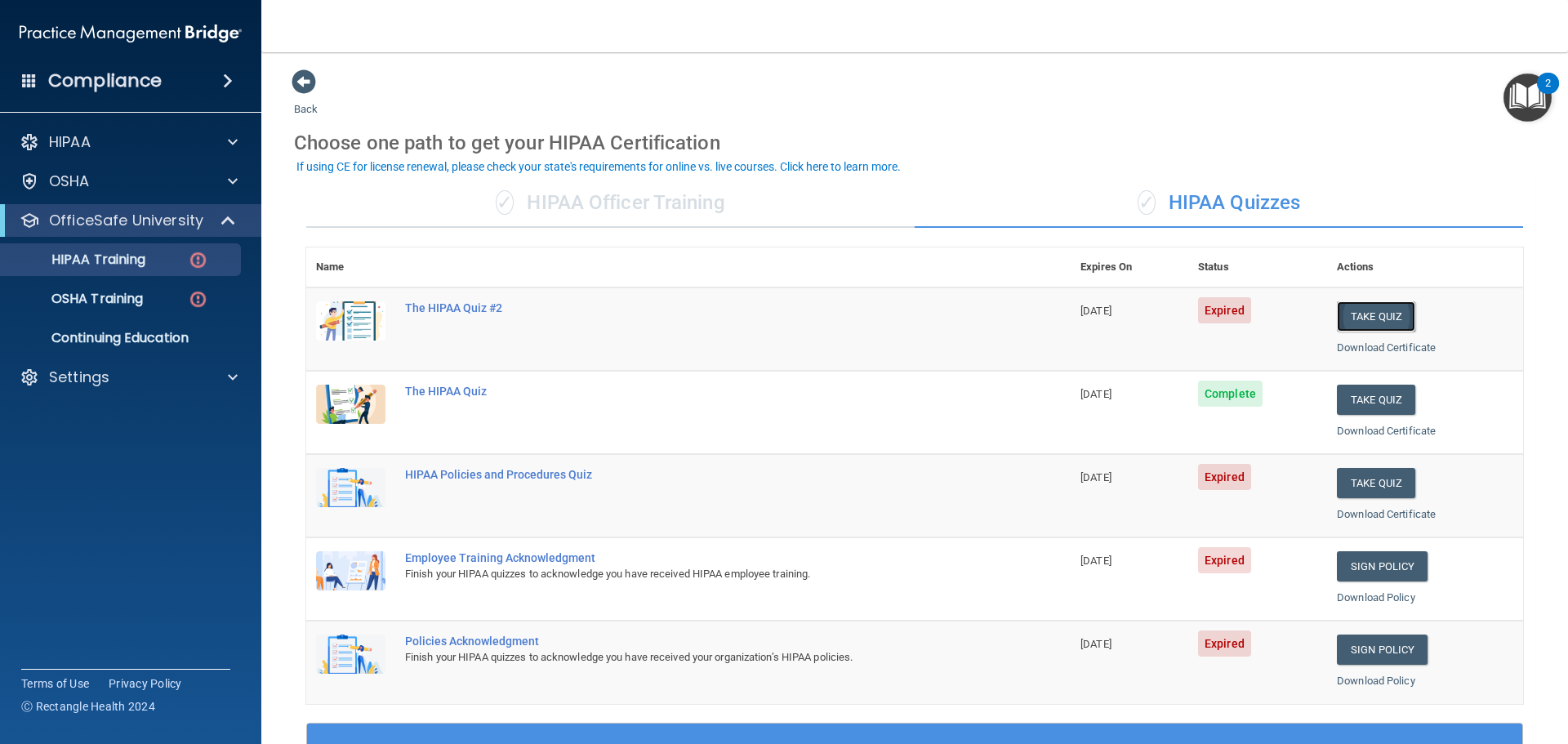
click at [1355, 325] on button "Take Quiz" at bounding box center [1375, 316] width 78 height 30
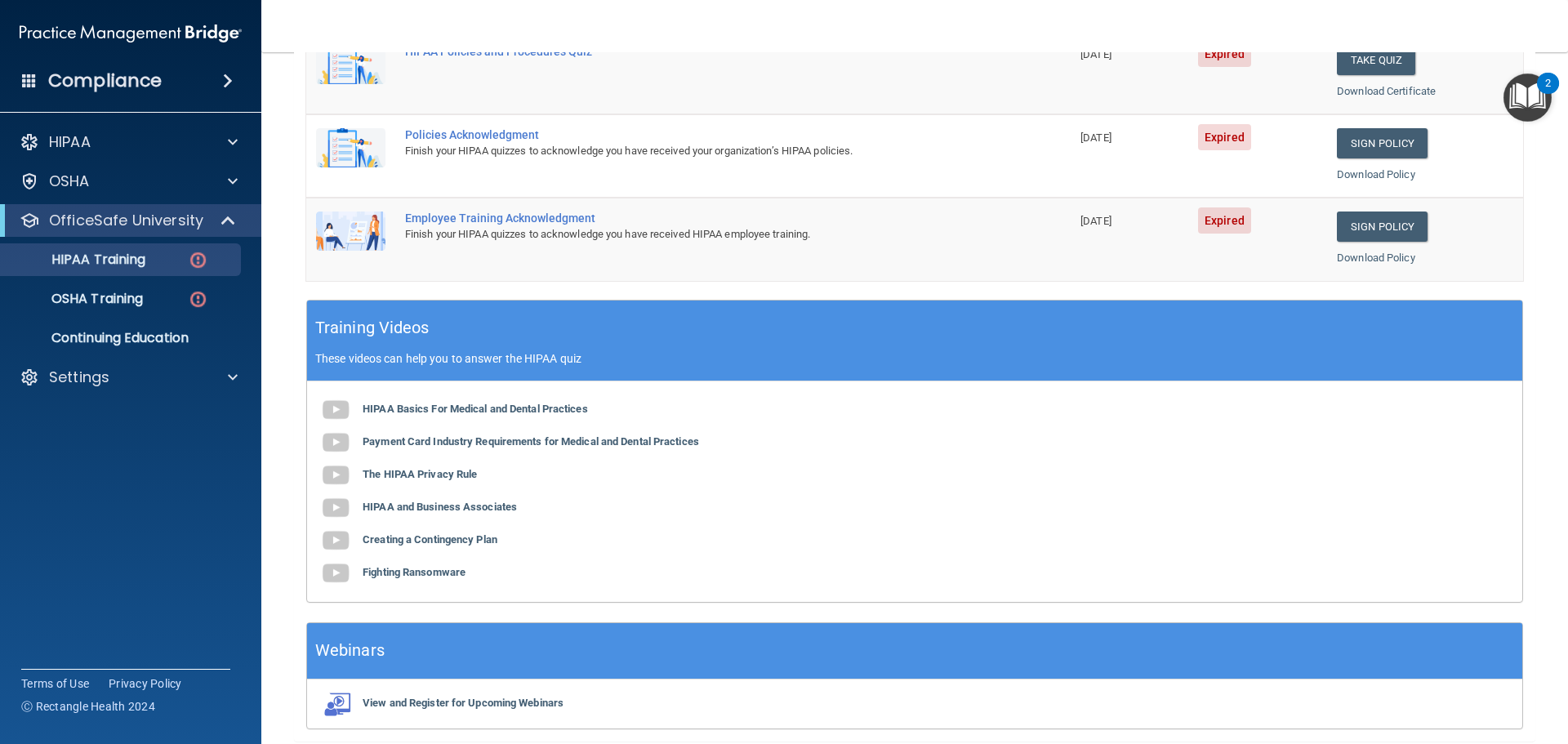
scroll to position [486, 0]
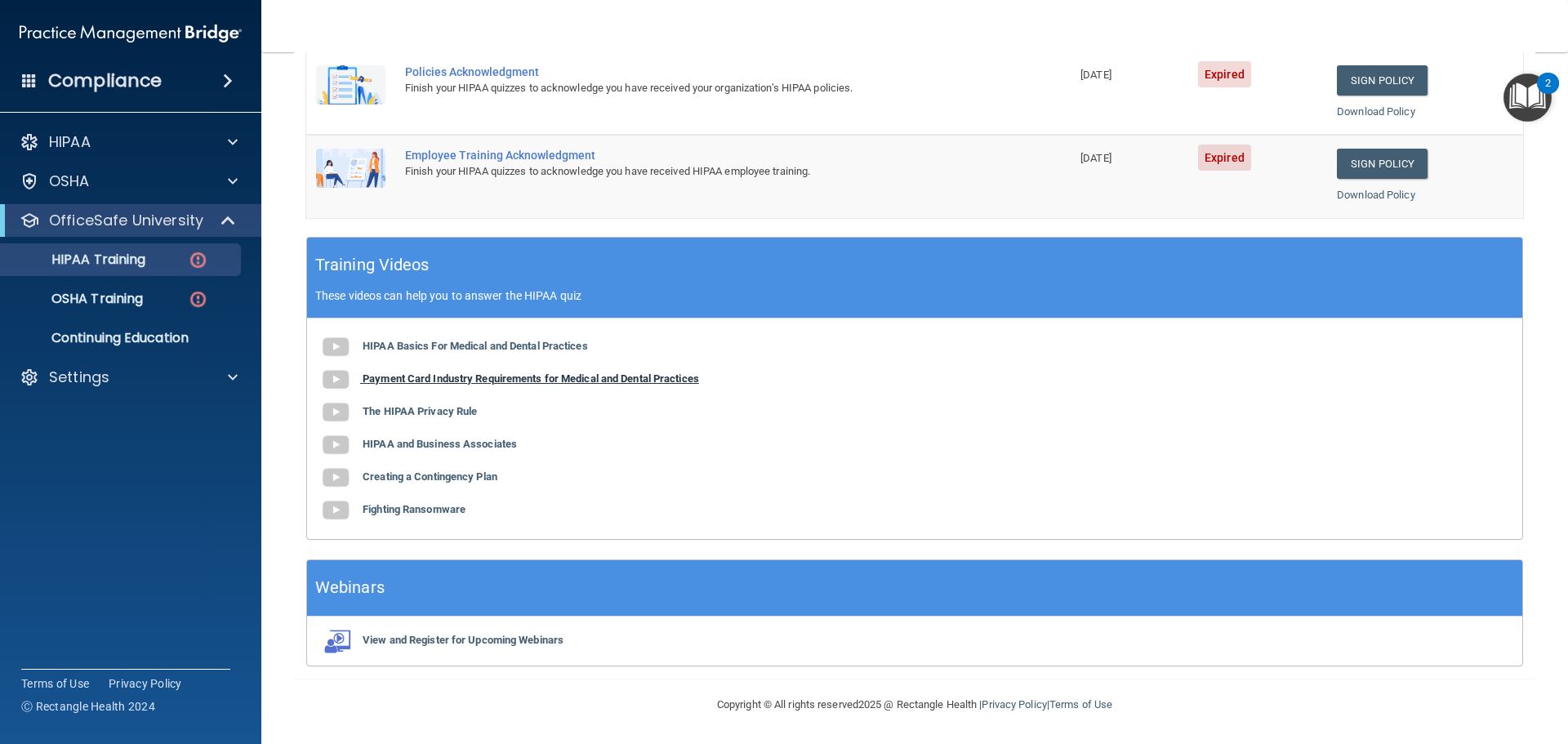
click at [575, 372] on b "Payment Card Industry Requirements for Medical and Dental Practices" at bounding box center [531, 378] width 337 height 13
